Goal: Task Accomplishment & Management: Complete application form

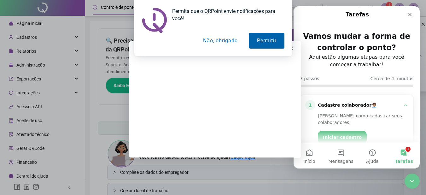
click at [260, 40] on button "Permitir" at bounding box center [266, 41] width 35 height 16
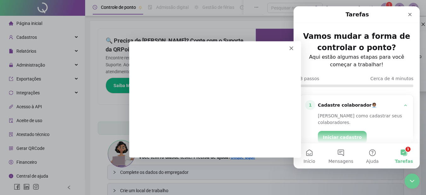
click at [289, 46] on div "Messenger da Intercom" at bounding box center [214, 45] width 171 height 9
click at [290, 47] on icon "Fechar" at bounding box center [291, 48] width 4 height 4
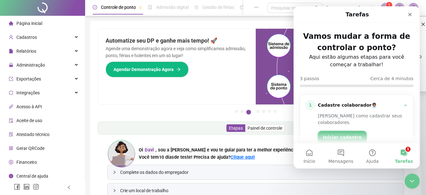
click at [335, 131] on button "Iniciar cadastro" at bounding box center [342, 137] width 49 height 13
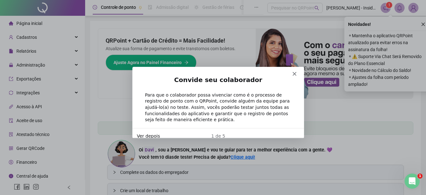
click at [148, 132] on button "Ver depois" at bounding box center [147, 135] width 23 height 7
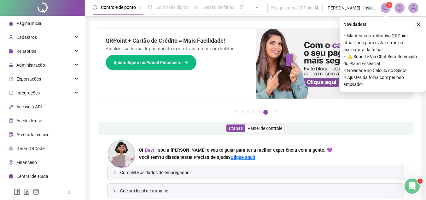
click at [417, 23] on icon "close" at bounding box center [418, 24] width 4 height 4
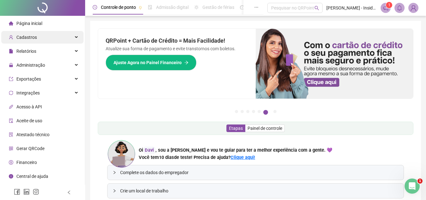
click at [55, 37] on div "Cadastros" at bounding box center [42, 37] width 82 height 13
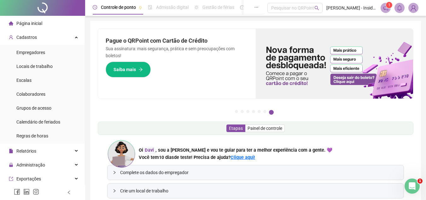
click at [29, 23] on span "Página inicial" at bounding box center [29, 23] width 26 height 5
click at [31, 37] on span "Cadastros" at bounding box center [26, 37] width 20 height 5
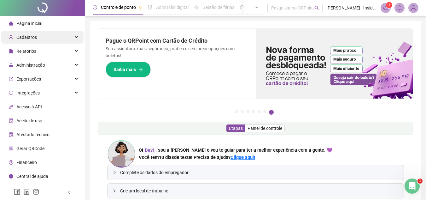
click at [77, 37] on icon at bounding box center [76, 37] width 3 height 0
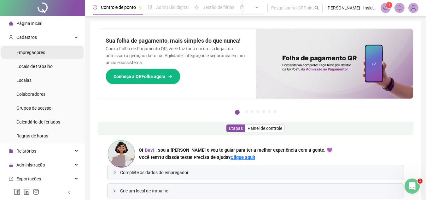
click at [40, 52] on span "Empregadores" at bounding box center [30, 52] width 29 height 5
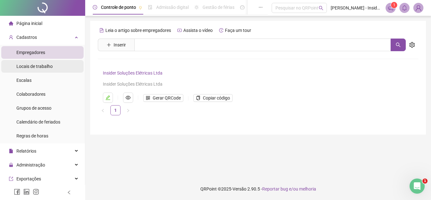
click at [40, 66] on span "Locais de trabalho" at bounding box center [34, 66] width 36 height 5
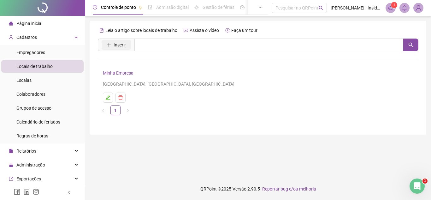
click at [109, 45] on icon "plus" at bounding box center [109, 45] width 4 height 4
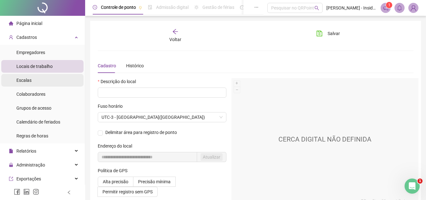
click at [28, 80] on span "Escalas" at bounding box center [23, 80] width 15 height 5
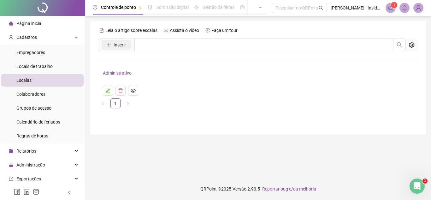
click at [109, 44] on icon "plus" at bounding box center [109, 45] width 4 height 4
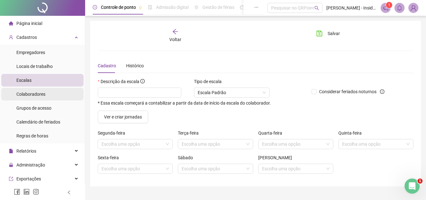
click at [32, 95] on span "Colaboradores" at bounding box center [30, 93] width 29 height 5
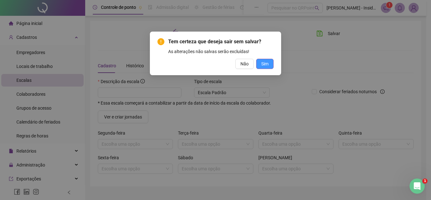
click at [264, 62] on span "Sim" at bounding box center [264, 63] width 7 height 7
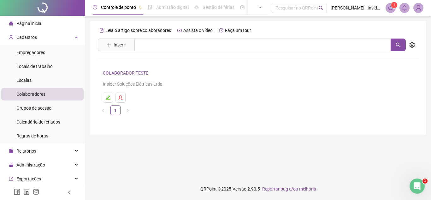
click at [35, 93] on span "Colaboradores" at bounding box center [30, 93] width 29 height 5
click at [73, 150] on div "Relatórios" at bounding box center [42, 150] width 82 height 13
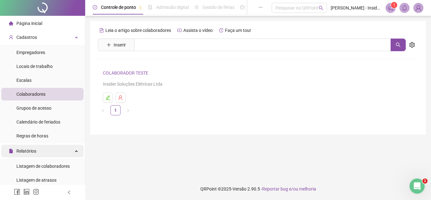
click at [75, 150] on icon at bounding box center [76, 150] width 3 height 0
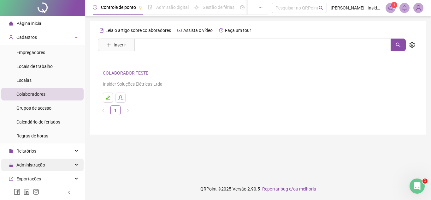
click at [28, 166] on span "Administração" at bounding box center [30, 164] width 29 height 5
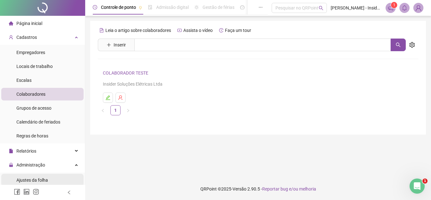
click at [24, 180] on span "Ajustes da folha" at bounding box center [32, 179] width 32 height 5
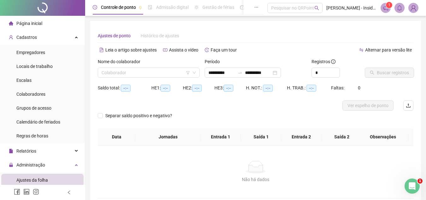
type input "**********"
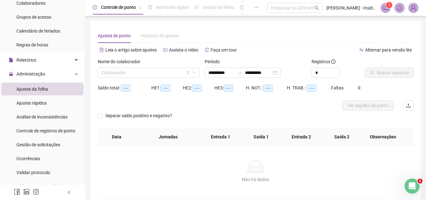
scroll to position [95, 0]
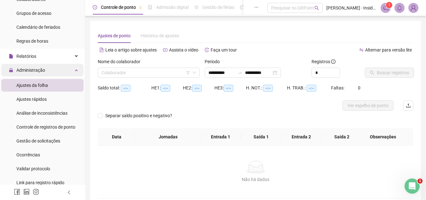
click at [72, 69] on div "Administração" at bounding box center [42, 70] width 82 height 13
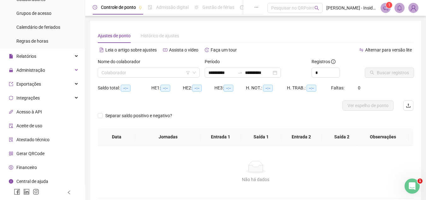
click at [387, 8] on sup "1" at bounding box center [389, 5] width 6 height 6
click at [400, 7] on icon "bell" at bounding box center [400, 8] width 6 height 6
click at [390, 4] on sup "1" at bounding box center [389, 5] width 6 height 6
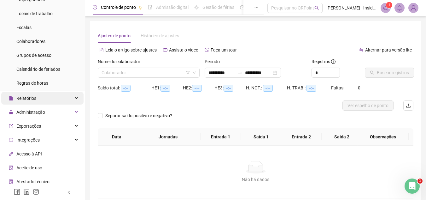
scroll to position [0, 0]
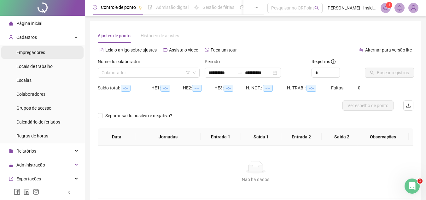
click at [40, 53] on span "Empregadores" at bounding box center [30, 52] width 29 height 5
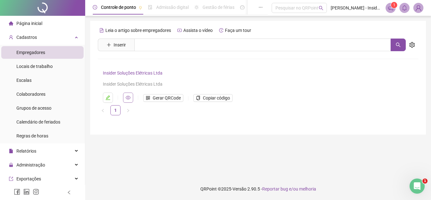
click at [129, 97] on icon "eye" at bounding box center [127, 98] width 5 height 4
click at [107, 97] on icon "edit" at bounding box center [107, 97] width 5 height 5
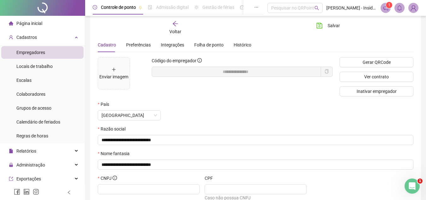
scroll to position [18, 0]
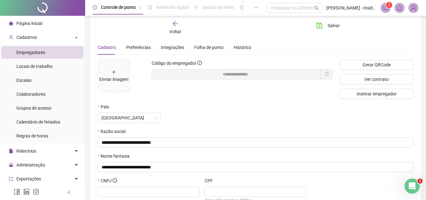
click at [174, 23] on icon "arrow-left" at bounding box center [175, 23] width 5 height 5
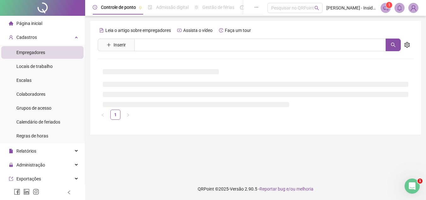
scroll to position [0, 0]
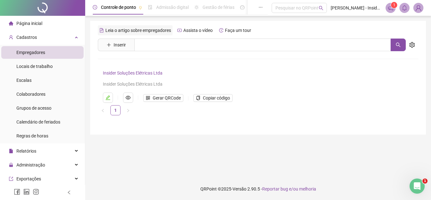
click at [102, 30] on icon "file-text" at bounding box center [101, 30] width 4 height 4
click at [108, 43] on icon "plus" at bounding box center [109, 45] width 4 height 4
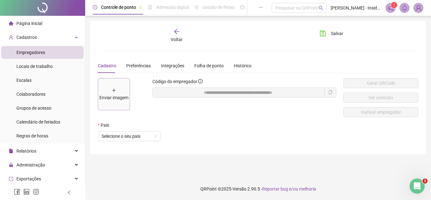
click at [112, 98] on div "Enviar imagem" at bounding box center [113, 97] width 29 height 7
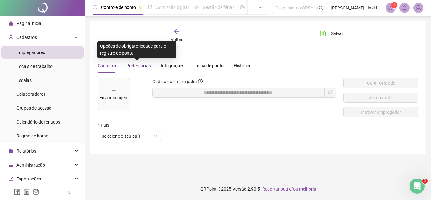
click at [140, 66] on span "Preferências" at bounding box center [138, 65] width 25 height 5
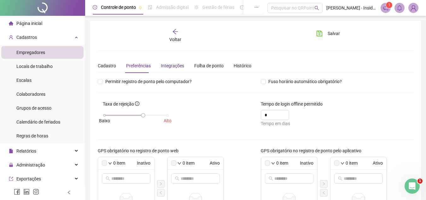
click at [168, 66] on div "Integrações" at bounding box center [172, 65] width 23 height 7
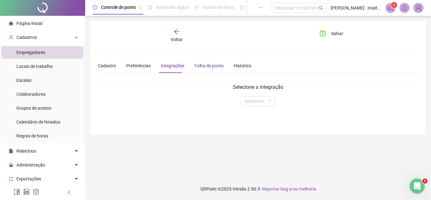
click at [199, 66] on div "Folha de ponto" at bounding box center [208, 65] width 29 height 7
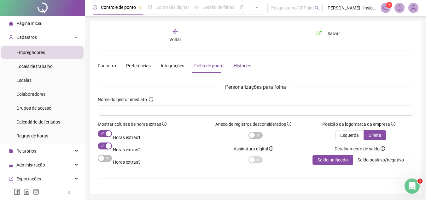
click at [240, 64] on div "Histórico" at bounding box center [243, 65] width 18 height 7
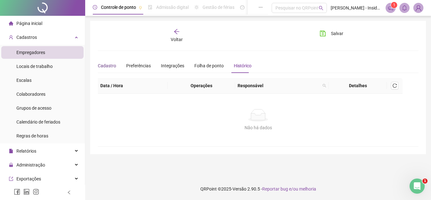
click at [104, 65] on div "Cadastro" at bounding box center [107, 65] width 18 height 7
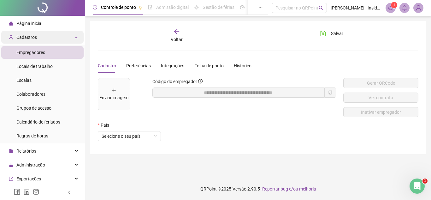
click at [75, 37] on icon at bounding box center [76, 37] width 3 height 0
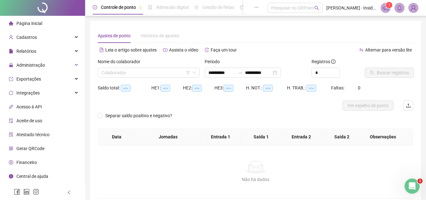
type input "**********"
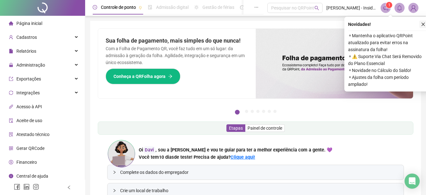
click at [423, 24] on icon "close" at bounding box center [422, 24] width 3 height 3
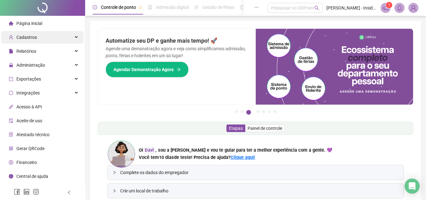
click at [76, 37] on icon at bounding box center [76, 37] width 3 height 0
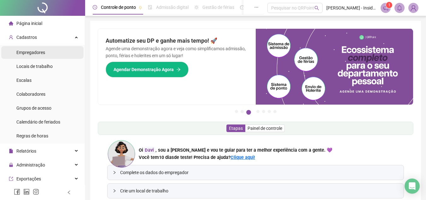
click at [39, 53] on span "Empregadores" at bounding box center [30, 52] width 29 height 5
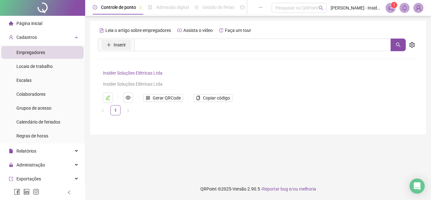
click at [107, 44] on icon "plus" at bounding box center [109, 45] width 4 height 4
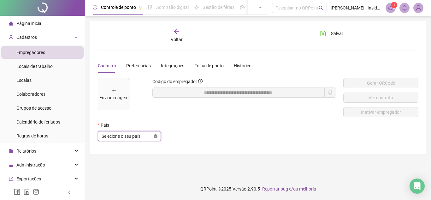
click at [155, 134] on icon "close-circle" at bounding box center [156, 136] width 4 height 4
click at [155, 136] on icon "close-circle" at bounding box center [156, 136] width 4 height 4
click at [106, 134] on span "Selecione o seu país" at bounding box center [129, 135] width 55 height 9
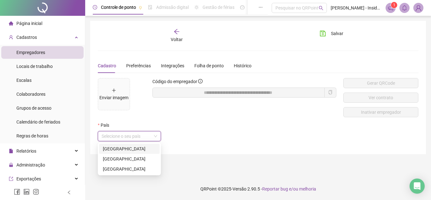
click at [107, 149] on div "[GEOGRAPHIC_DATA]" at bounding box center [129, 148] width 53 height 7
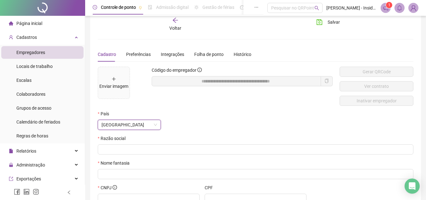
scroll to position [32, 0]
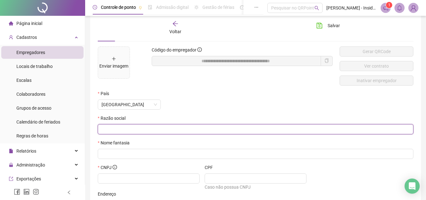
click at [115, 129] on input "text" at bounding box center [255, 128] width 307 height 7
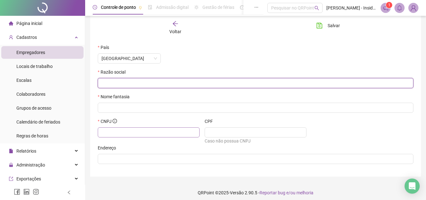
scroll to position [81, 0]
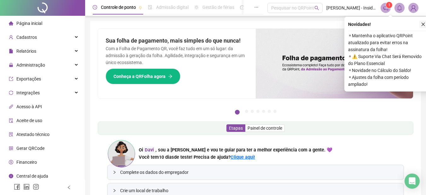
click at [422, 22] on icon "close" at bounding box center [423, 24] width 4 height 4
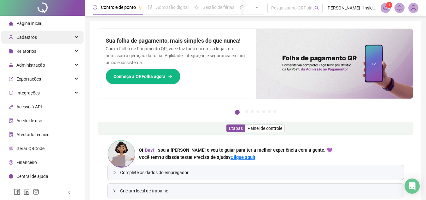
click at [77, 38] on div "Cadastros" at bounding box center [42, 37] width 82 height 13
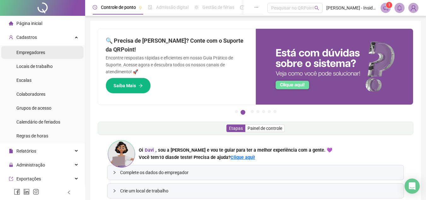
click at [42, 54] on span "Empregadores" at bounding box center [30, 52] width 29 height 5
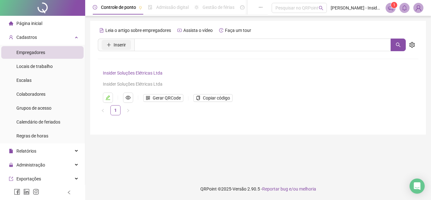
click at [115, 44] on span "Inserir" at bounding box center [119, 44] width 12 height 7
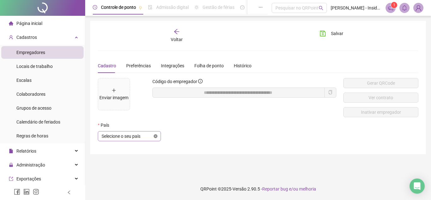
click at [155, 136] on icon "close-circle" at bounding box center [156, 136] width 4 height 4
click at [129, 138] on span "Selecione o seu país" at bounding box center [129, 135] width 55 height 9
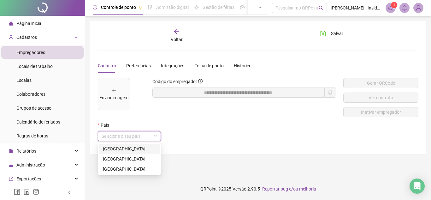
click at [112, 147] on div "[GEOGRAPHIC_DATA]" at bounding box center [129, 148] width 53 height 7
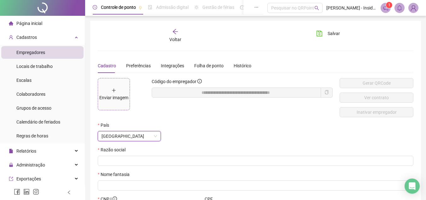
click at [113, 89] on icon "plus" at bounding box center [114, 90] width 4 height 4
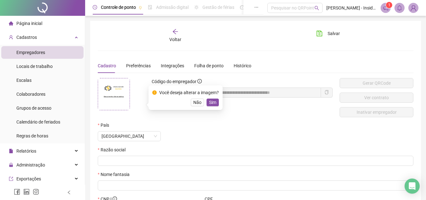
click at [111, 92] on img at bounding box center [114, 94] width 32 height 32
click at [196, 102] on span "Não" at bounding box center [197, 102] width 8 height 7
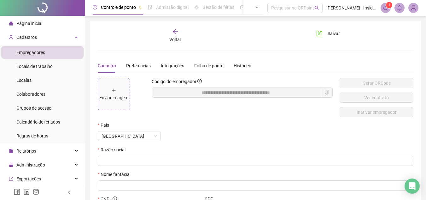
click at [113, 94] on div "Enviar imagem" at bounding box center [113, 97] width 29 height 7
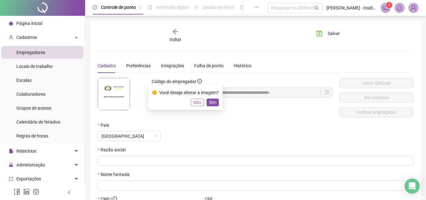
click at [200, 102] on span "Não" at bounding box center [197, 102] width 8 height 7
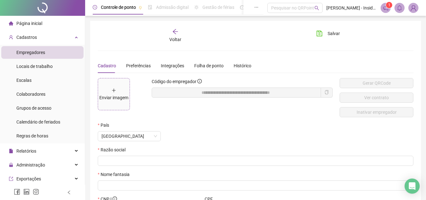
click at [114, 90] on icon "plus" at bounding box center [113, 90] width 0 height 3
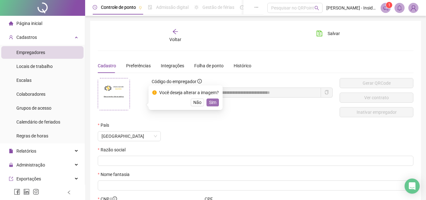
click at [214, 103] on span "Sim" at bounding box center [212, 102] width 7 height 7
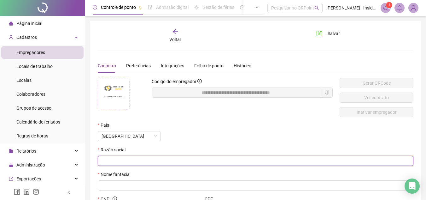
click at [116, 160] on input "text" at bounding box center [255, 160] width 307 height 7
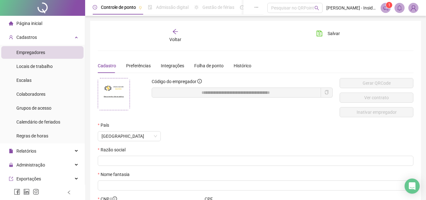
click at [108, 91] on img at bounding box center [114, 94] width 32 height 32
drag, startPoint x: 118, startPoint y: 90, endPoint x: 269, endPoint y: 136, distance: 157.7
click at [269, 136] on div "[GEOGRAPHIC_DATA]" at bounding box center [229, 136] width 262 height 10
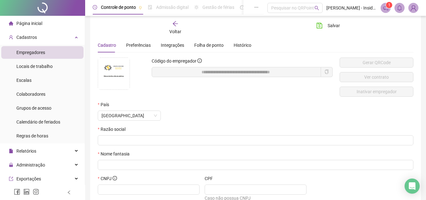
scroll to position [32, 0]
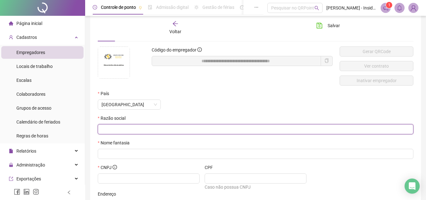
click at [113, 128] on input "text" at bounding box center [255, 128] width 307 height 7
